Goal: Information Seeking & Learning: Learn about a topic

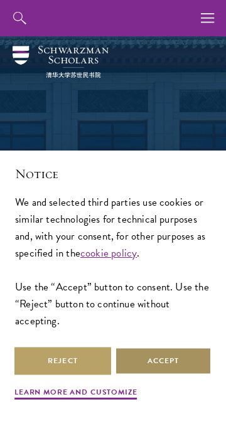
click at [157, 364] on button "Accept" at bounding box center [163, 361] width 97 height 28
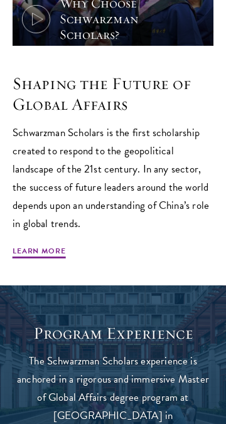
scroll to position [451, 0]
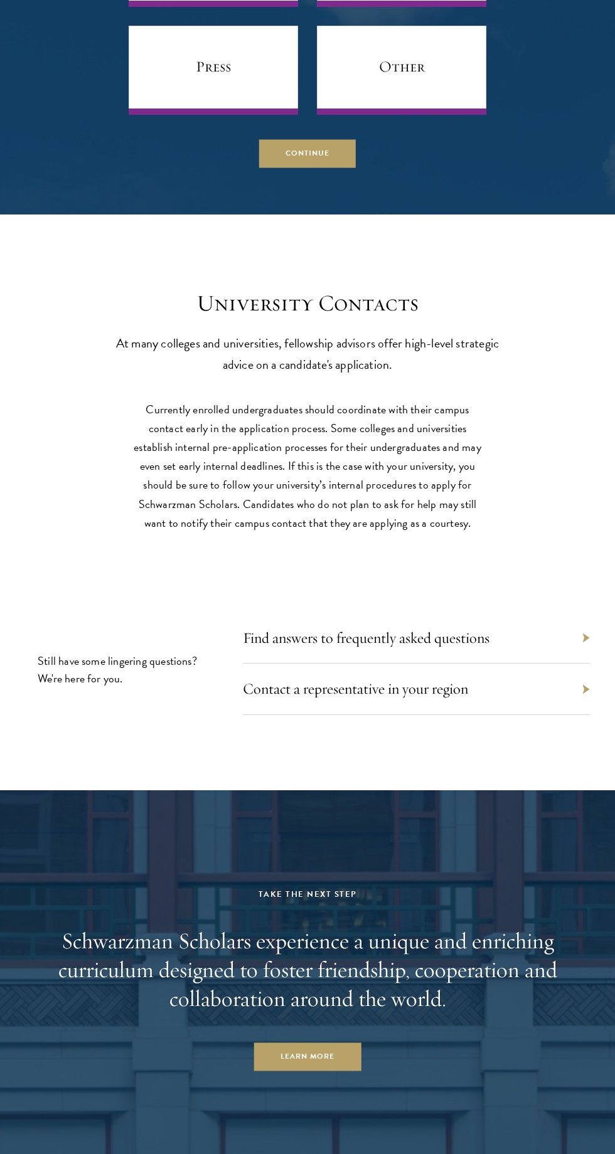
scroll to position [5474, 0]
